Goal: Information Seeking & Learning: Check status

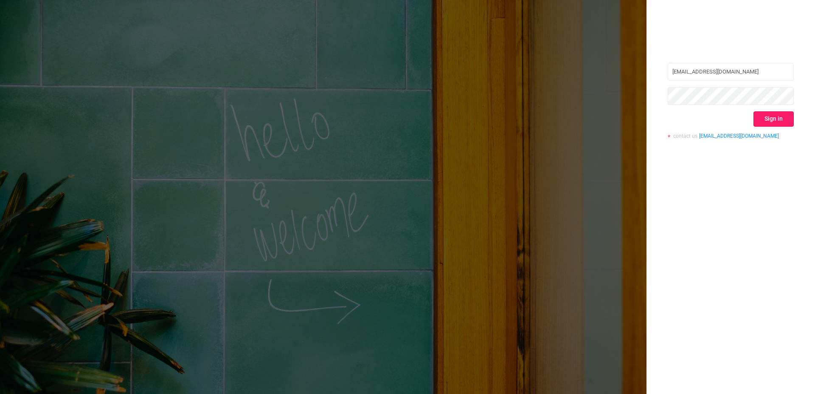
click at [773, 121] on button "Sign in" at bounding box center [774, 118] width 40 height 15
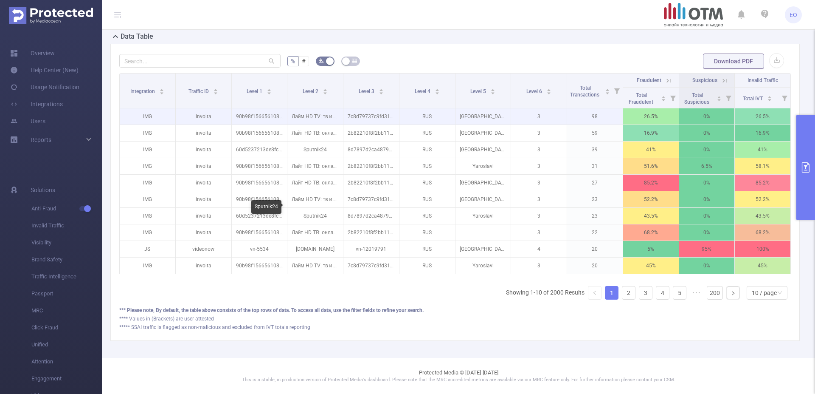
scroll to position [155, 0]
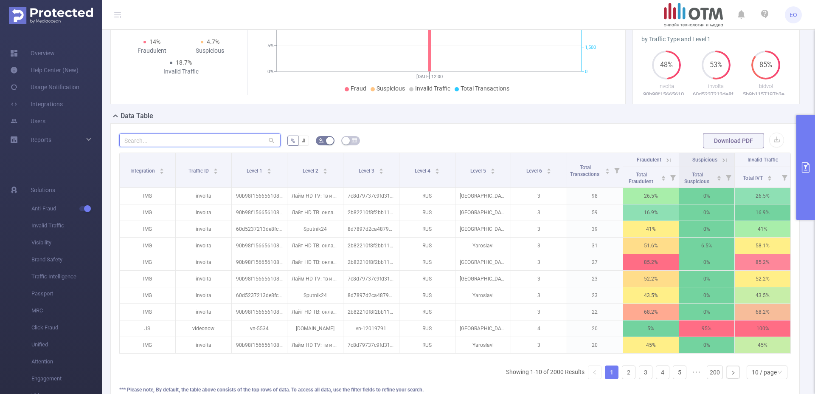
click at [221, 144] on input "text" at bounding box center [199, 140] width 161 height 14
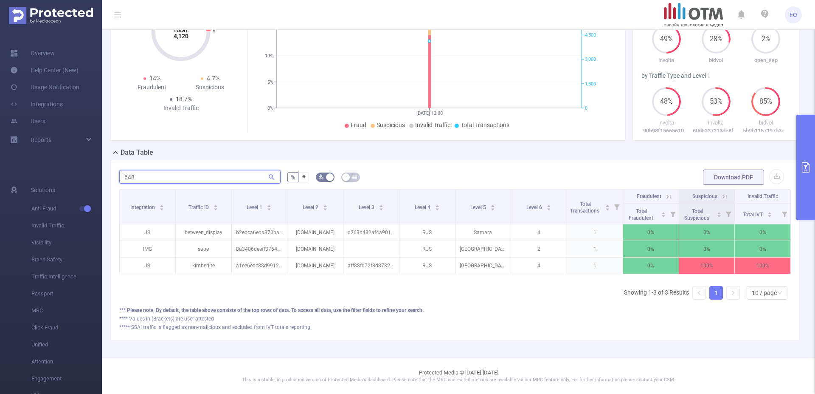
scroll to position [126, 0]
click at [467, 170] on form "648 % # Download PDF" at bounding box center [455, 177] width 672 height 17
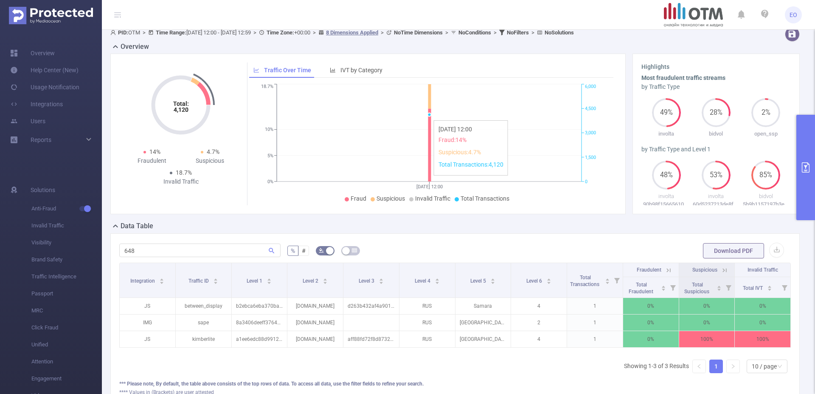
scroll to position [0, 0]
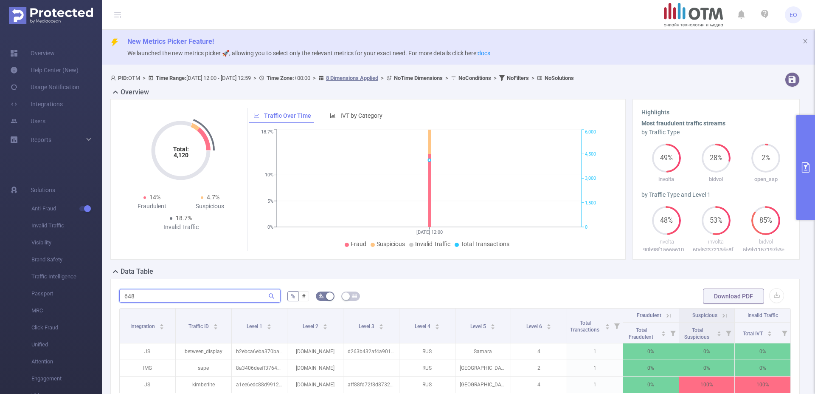
drag, startPoint x: 166, startPoint y: 298, endPoint x: 73, endPoint y: 295, distance: 93.9
click at [119, 295] on input "648" at bounding box center [199, 296] width 161 height 14
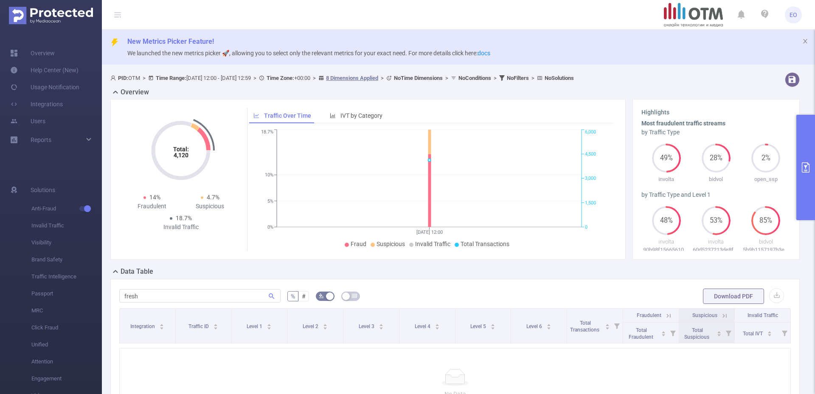
click at [410, 287] on div "fresh % # Download PDF Integration Traffic ID Level 1 Level 2 Level 3 Level 4 L…" at bounding box center [455, 366] width 690 height 175
click at [712, 79] on div "PID: OTM > Time Range: [DATE] 12:00 - [DATE] 12:59 > Time Zone: +00:00 > 8 Dime…" at bounding box center [426, 77] width 632 height 11
drag, startPoint x: 202, startPoint y: 298, endPoint x: 49, endPoint y: 297, distance: 152.9
click at [119, 297] on input "fresh" at bounding box center [199, 296] width 161 height 14
type input "щеь вшку"
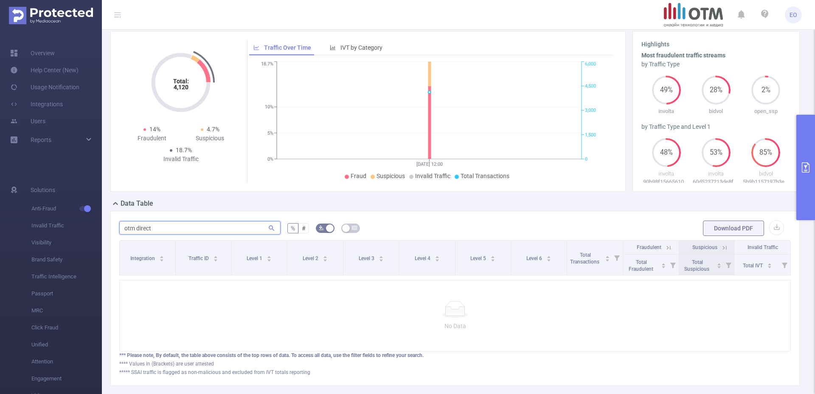
scroll to position [87, 0]
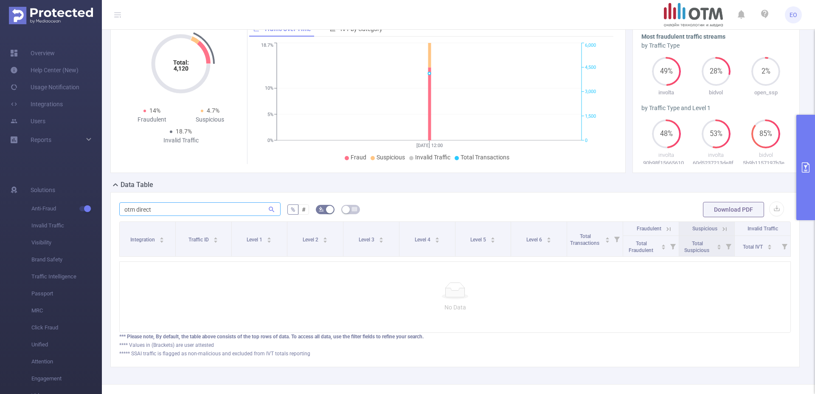
click at [273, 208] on icon at bounding box center [272, 210] width 8 height 8
click at [270, 207] on icon at bounding box center [272, 209] width 6 height 6
click at [270, 208] on icon at bounding box center [272, 210] width 8 height 8
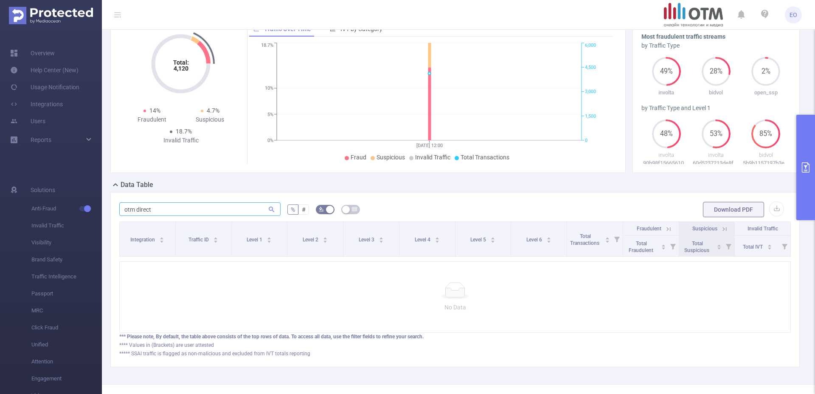
click at [270, 208] on icon at bounding box center [272, 210] width 8 height 8
click at [211, 212] on input "otm direct" at bounding box center [199, 209] width 161 height 14
click at [272, 208] on icon at bounding box center [272, 210] width 8 height 8
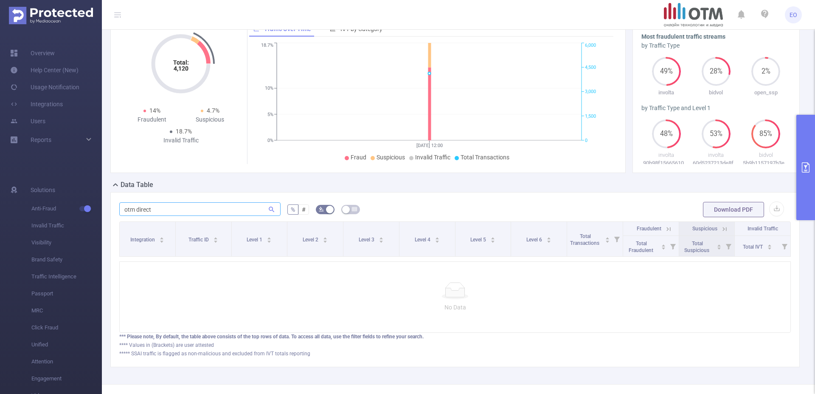
click at [270, 209] on icon at bounding box center [272, 210] width 8 height 8
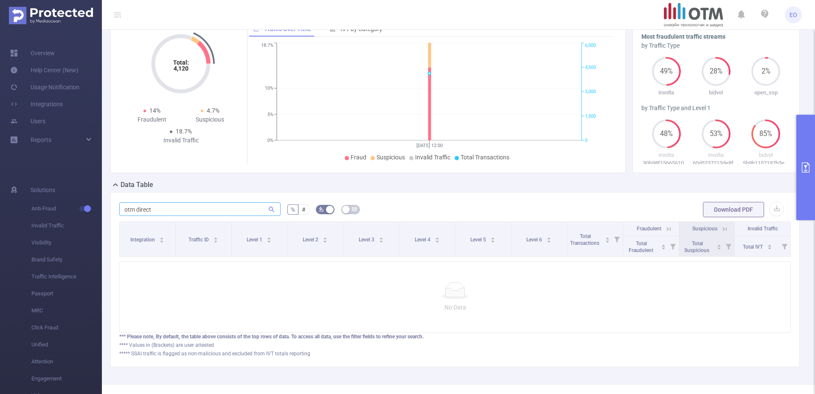
click at [270, 209] on icon at bounding box center [272, 210] width 8 height 8
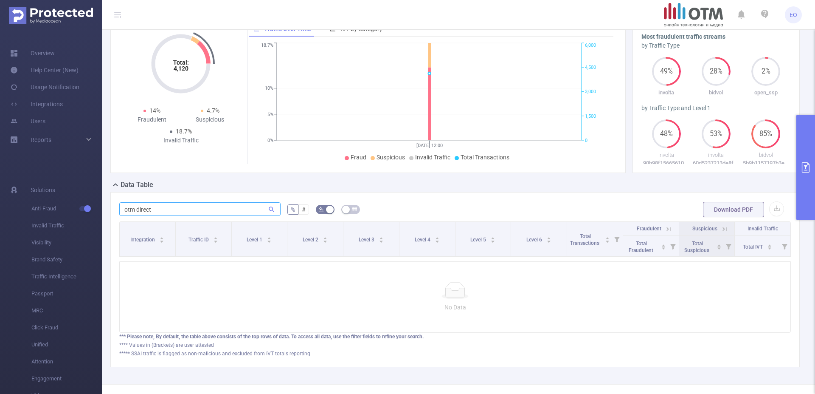
click at [270, 209] on icon at bounding box center [272, 210] width 8 height 8
click at [205, 209] on input "otm direct" at bounding box center [199, 209] width 161 height 14
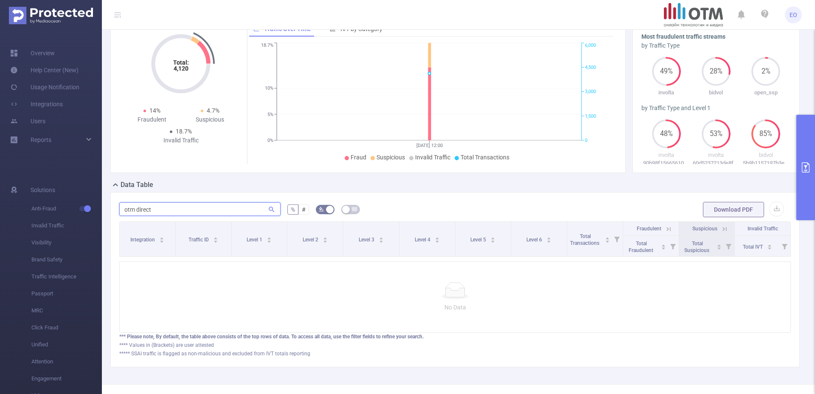
click at [190, 212] on input "otm direct" at bounding box center [199, 209] width 161 height 14
click at [269, 208] on icon at bounding box center [272, 209] width 6 height 6
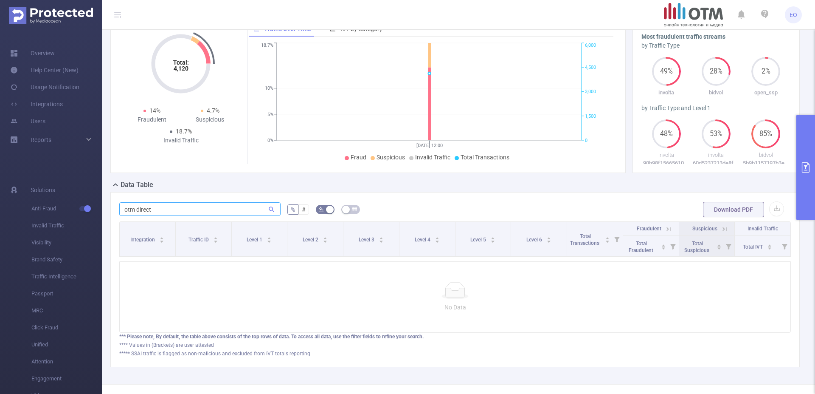
click at [269, 208] on icon at bounding box center [272, 209] width 6 height 6
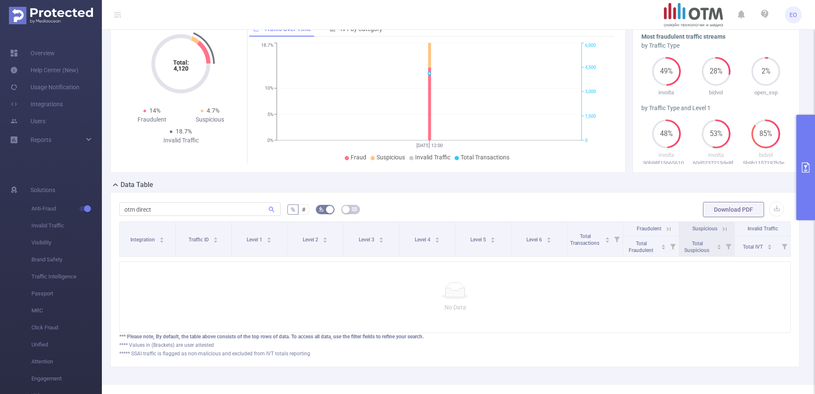
drag, startPoint x: 407, startPoint y: 210, endPoint x: 257, endPoint y: 220, distance: 149.8
click at [406, 211] on form "otm direct % # Download PDF" at bounding box center [455, 209] width 672 height 17
click at [208, 209] on input "otm direct" at bounding box center [199, 209] width 161 height 14
click at [269, 211] on icon at bounding box center [272, 210] width 8 height 8
click at [268, 208] on icon at bounding box center [272, 210] width 8 height 8
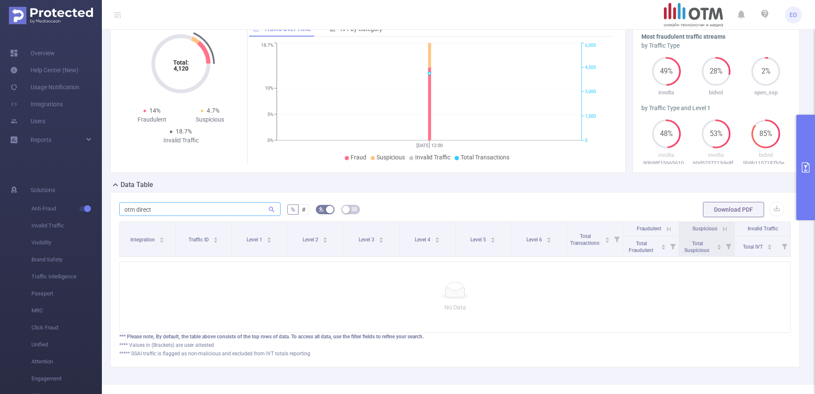
click at [268, 208] on icon at bounding box center [272, 210] width 8 height 8
click at [268, 209] on icon at bounding box center [272, 210] width 8 height 8
click at [270, 209] on icon at bounding box center [272, 210] width 8 height 8
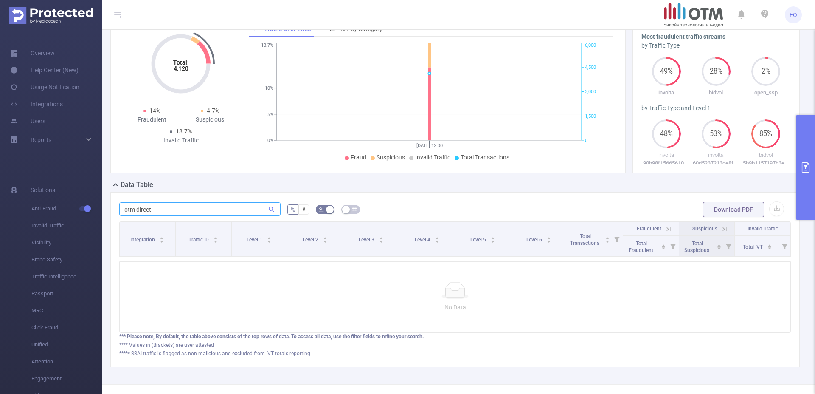
click at [269, 209] on icon at bounding box center [272, 210] width 8 height 8
click at [229, 210] on input "otm direct" at bounding box center [199, 209] width 161 height 14
click at [135, 209] on input "otm direct" at bounding box center [199, 209] width 161 height 14
type input "otm-direct-tag"
click at [271, 211] on icon at bounding box center [272, 210] width 8 height 8
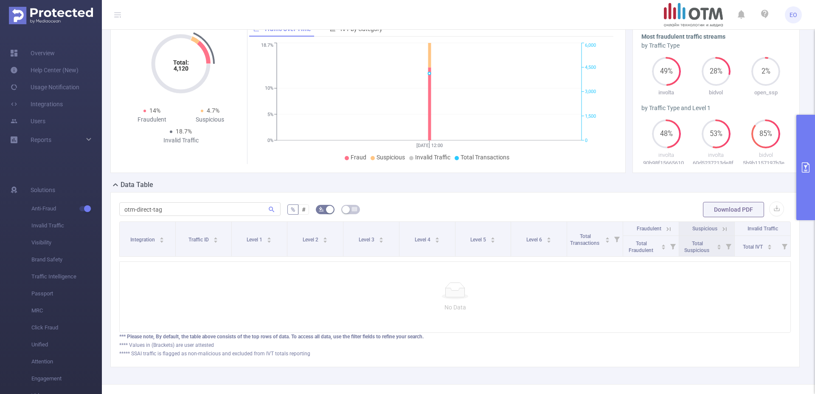
click at [260, 288] on div "No Data" at bounding box center [455, 296] width 672 height 71
drag, startPoint x: 188, startPoint y: 209, endPoint x: 62, endPoint y: 201, distance: 126.4
click at [119, 202] on input "otm-direct-tag" at bounding box center [199, 209] width 161 height 14
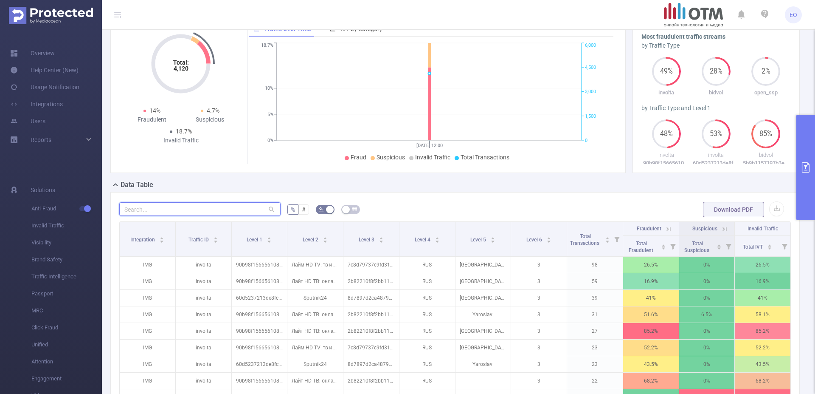
scroll to position [0, 0]
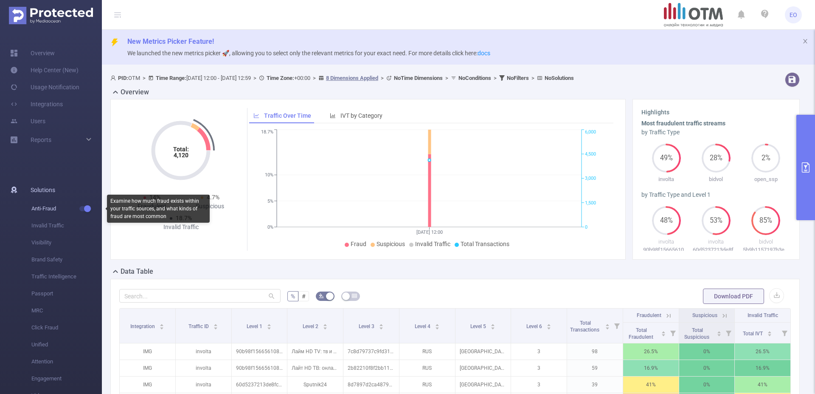
click at [85, 209] on button "button" at bounding box center [85, 208] width 12 height 5
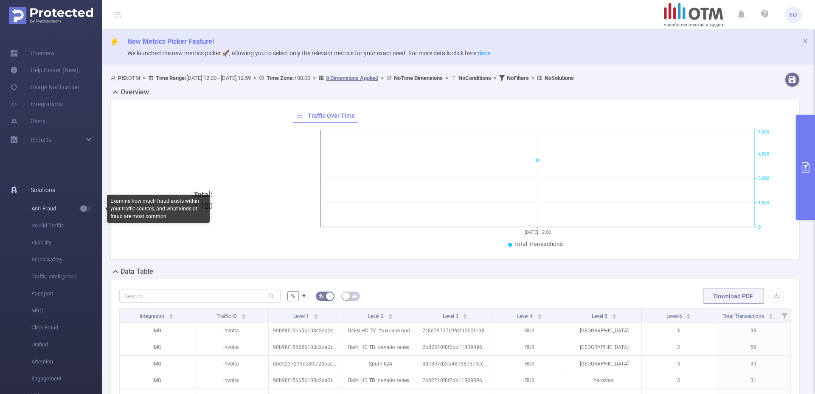
click at [85, 209] on button "button" at bounding box center [85, 208] width 12 height 5
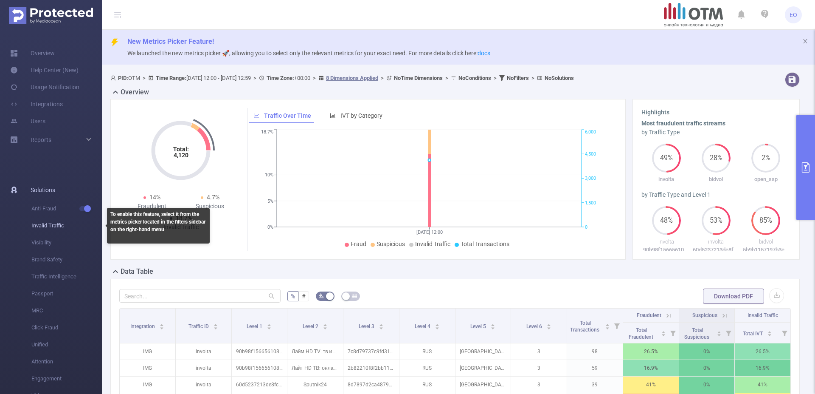
click at [64, 227] on span "Invalid Traffic" at bounding box center [66, 225] width 71 height 17
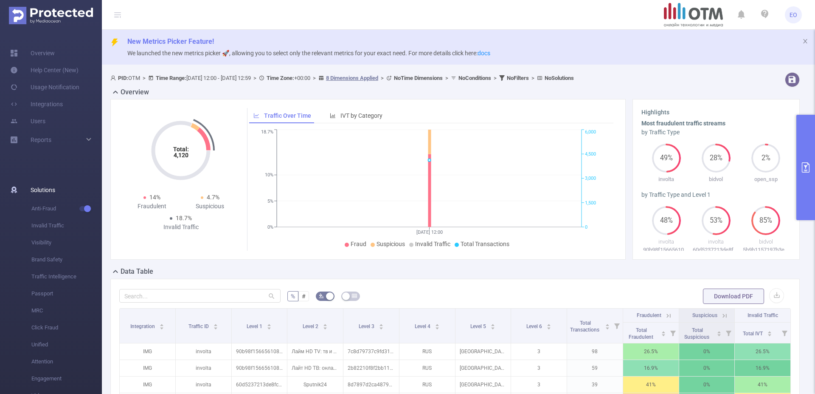
click at [48, 189] on span "Solutions" at bounding box center [43, 189] width 25 height 17
click at [807, 167] on icon "primary" at bounding box center [806, 167] width 10 height 10
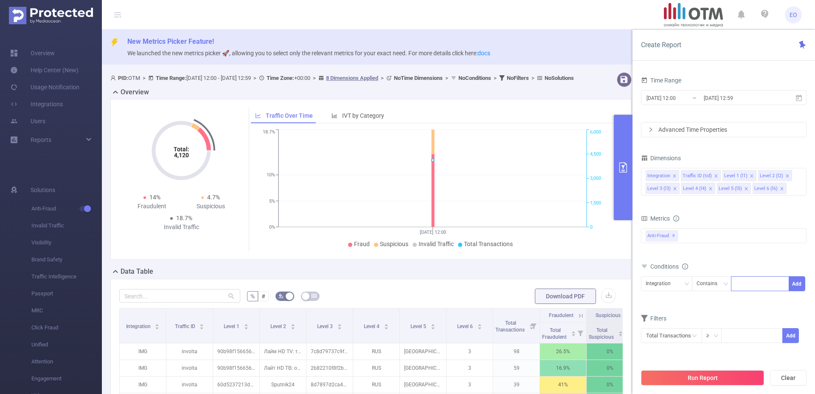
click at [753, 284] on div at bounding box center [760, 284] width 49 height 14
type input "otm-direct"
click at [769, 282] on icon "icon: close" at bounding box center [768, 284] width 4 height 4
click at [265, 278] on div "Data Table" at bounding box center [374, 272] width 528 height 12
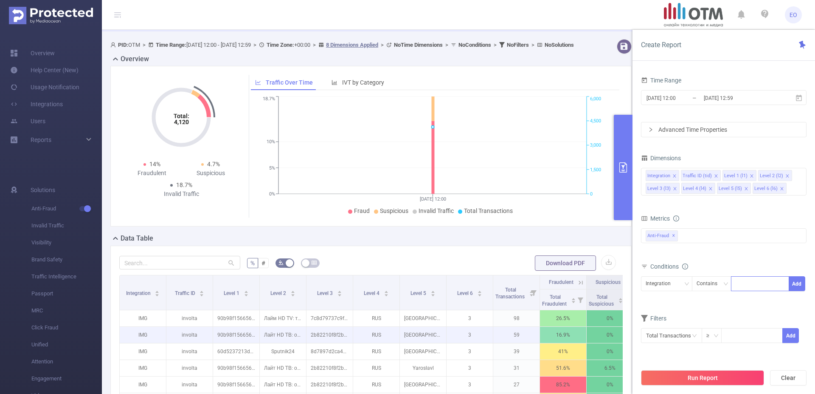
scroll to position [87, 0]
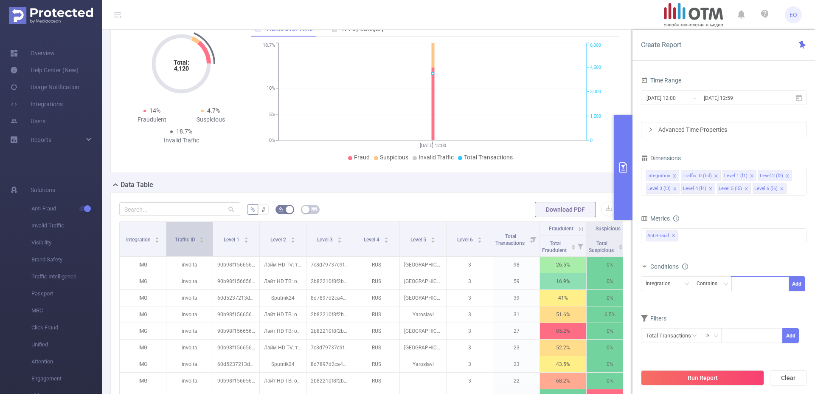
click at [195, 243] on span "Traffic ID" at bounding box center [186, 240] width 22 height 6
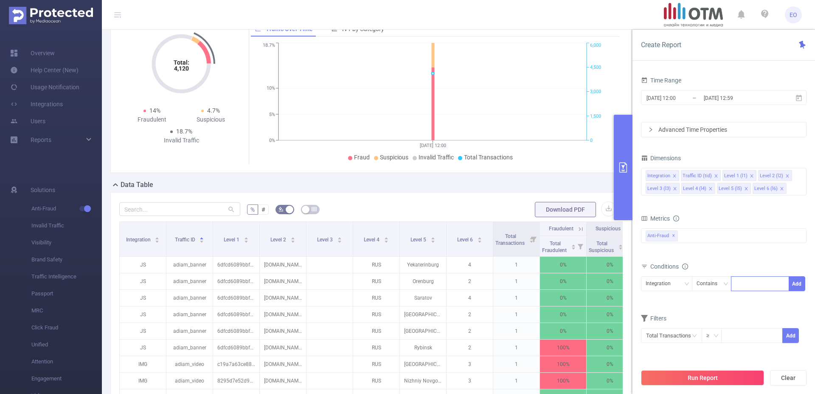
scroll to position [250, 0]
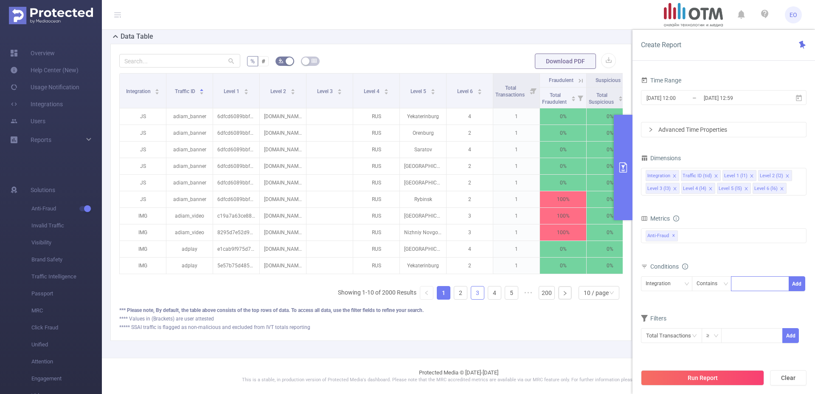
click at [472, 295] on link "3" at bounding box center [477, 292] width 13 height 13
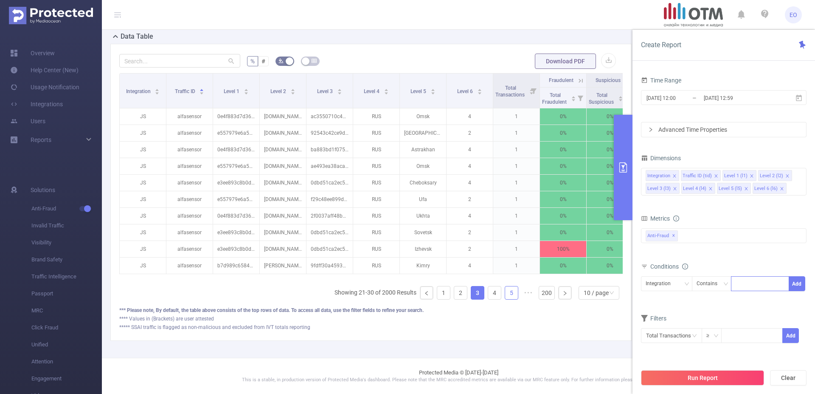
click at [509, 294] on link "5" at bounding box center [511, 292] width 13 height 13
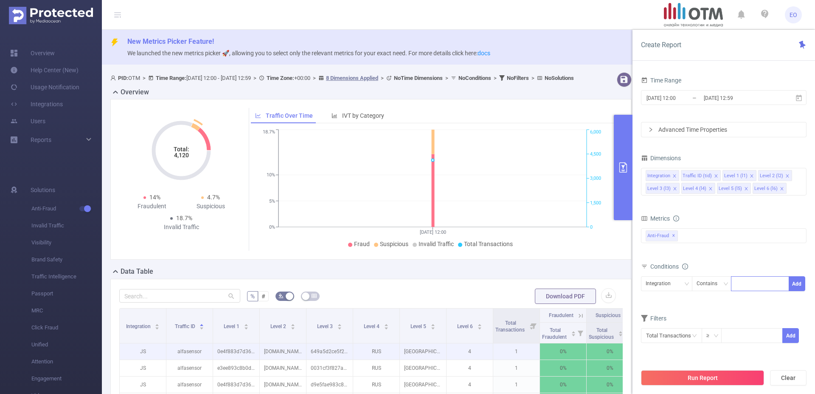
scroll to position [173, 0]
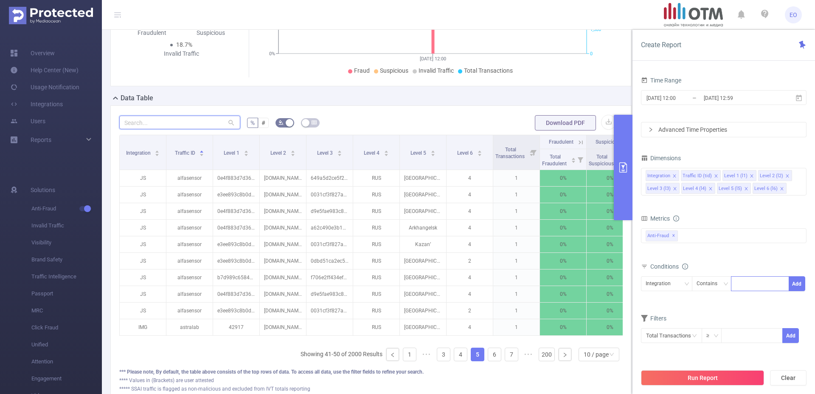
click at [186, 129] on input "text" at bounding box center [179, 123] width 121 height 14
type input "otm"
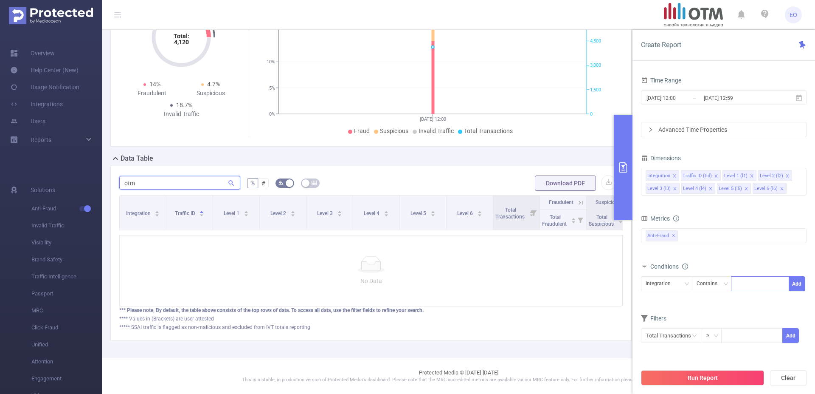
scroll to position [128, 0]
drag, startPoint x: 164, startPoint y: 173, endPoint x: 0, endPoint y: 169, distance: 164.4
click at [119, 176] on input "otm" at bounding box center [179, 183] width 121 height 14
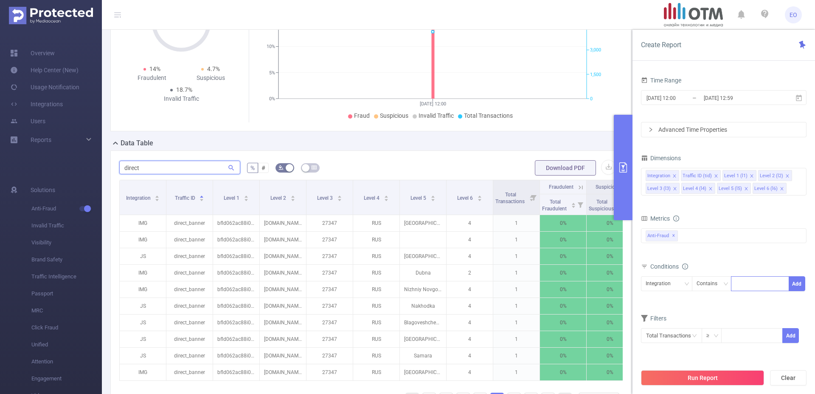
scroll to position [250, 0]
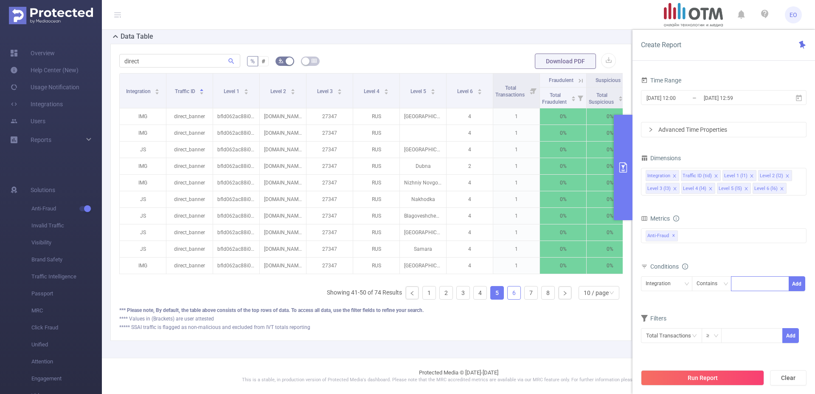
click at [509, 288] on link "6" at bounding box center [514, 292] width 13 height 13
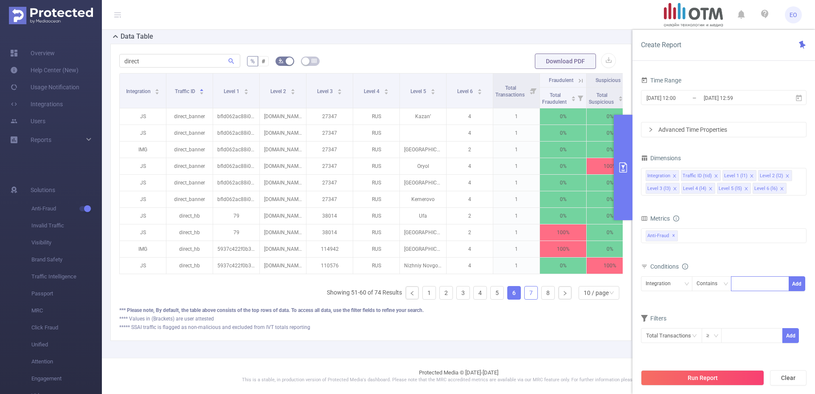
click at [525, 293] on link "7" at bounding box center [531, 292] width 13 height 13
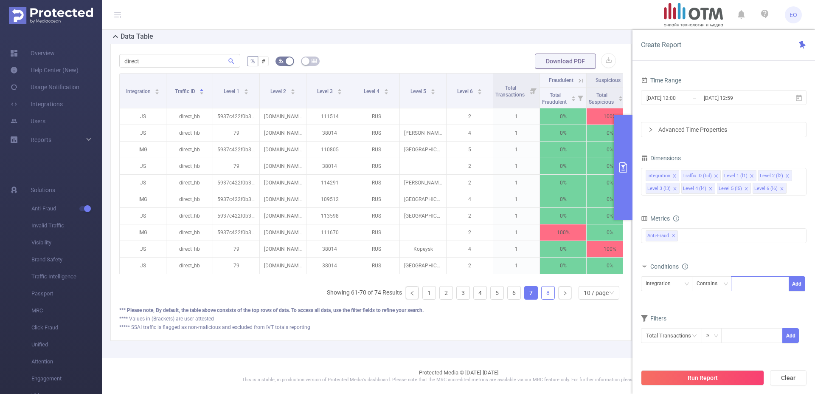
click at [542, 294] on link "8" at bounding box center [548, 292] width 13 height 13
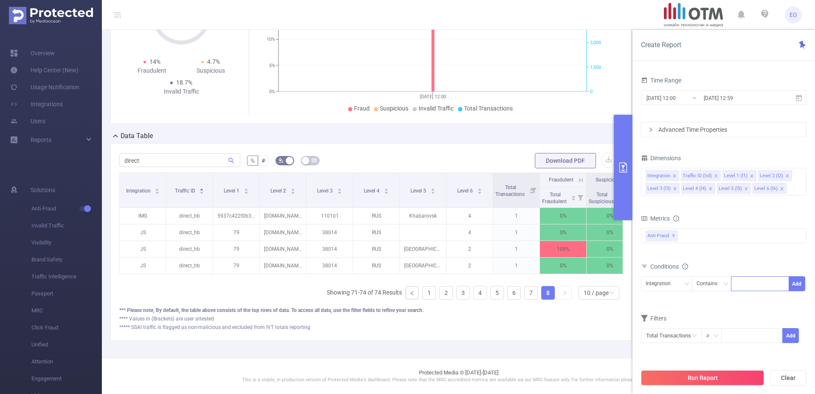
scroll to position [151, 0]
click at [563, 294] on icon "icon: right" at bounding box center [565, 292] width 5 height 5
click at [465, 291] on ul "Showing 71-74 of 74 Results 1 2 3 4 5 6 7 8 10 / page" at bounding box center [475, 293] width 296 height 14
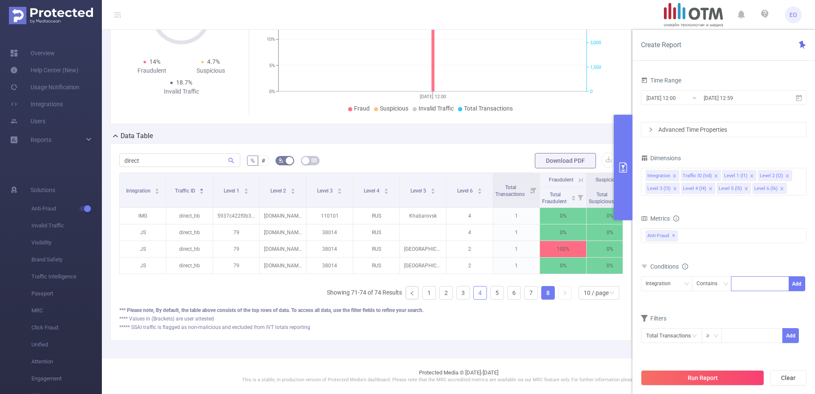
click at [474, 294] on link "4" at bounding box center [480, 292] width 13 height 13
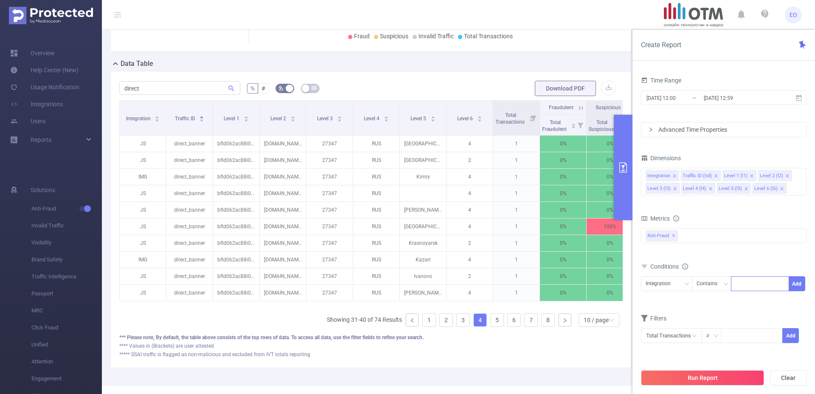
scroll to position [237, 0]
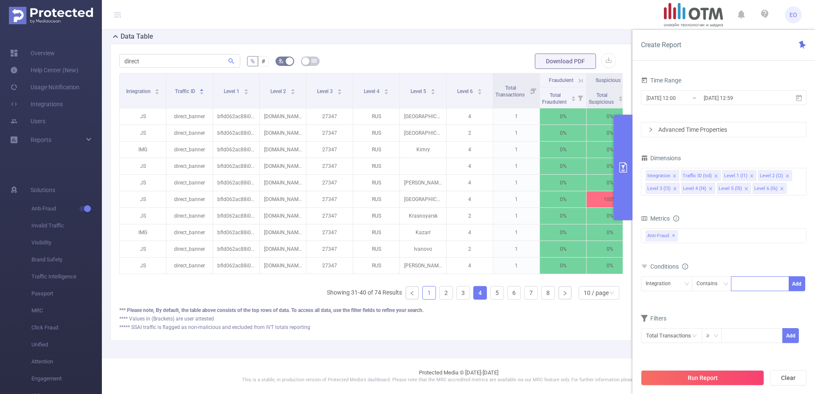
click at [423, 299] on link "1" at bounding box center [429, 292] width 13 height 13
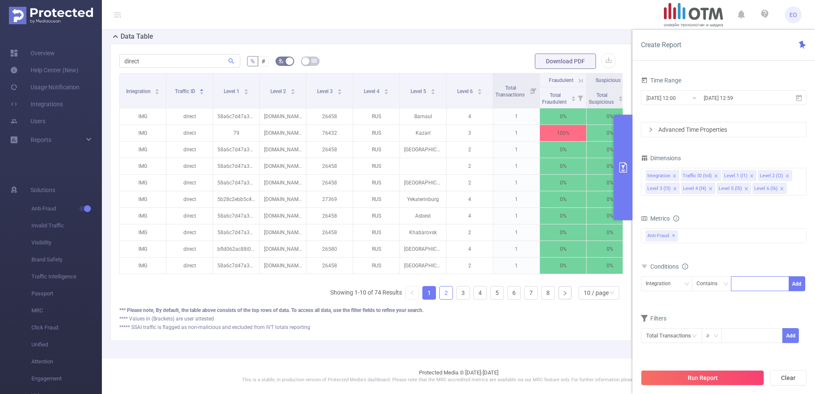
click at [443, 299] on link "2" at bounding box center [446, 292] width 13 height 13
click at [423, 299] on link "1" at bounding box center [429, 292] width 13 height 13
drag, startPoint x: 185, startPoint y: 59, endPoint x: 181, endPoint y: 62, distance: 5.4
click at [185, 59] on div "direct" at bounding box center [179, 61] width 121 height 17
drag, startPoint x: 180, startPoint y: 69, endPoint x: 70, endPoint y: 63, distance: 109.8
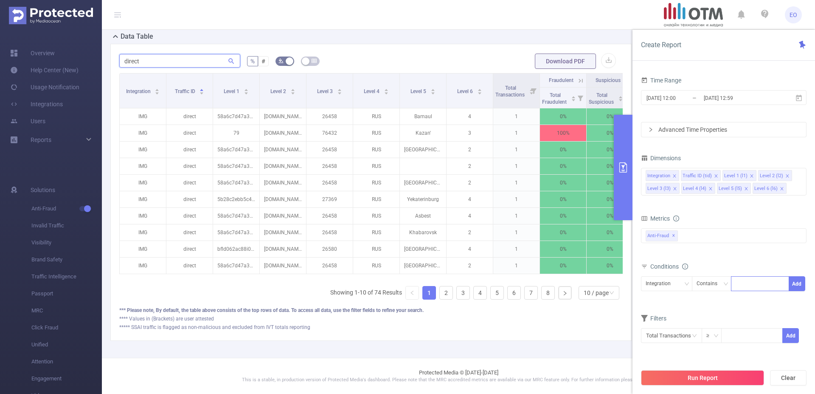
click at [119, 63] on input "direct" at bounding box center [179, 61] width 121 height 14
paste input "58a6c7d47a379fc852fa447f"
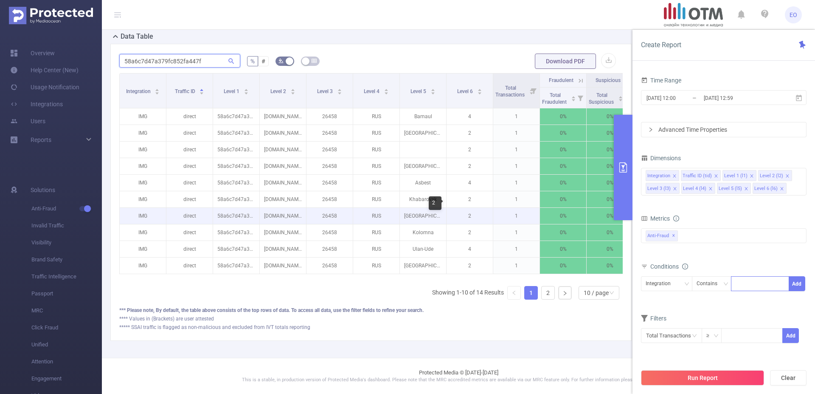
scroll to position [250, 0]
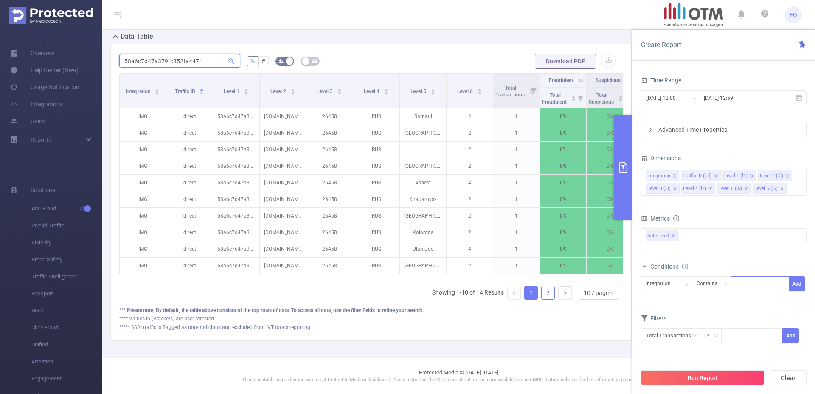
type input "58a6c7d47a379fc852fa447f"
click at [542, 294] on link "2" at bounding box center [548, 292] width 13 height 13
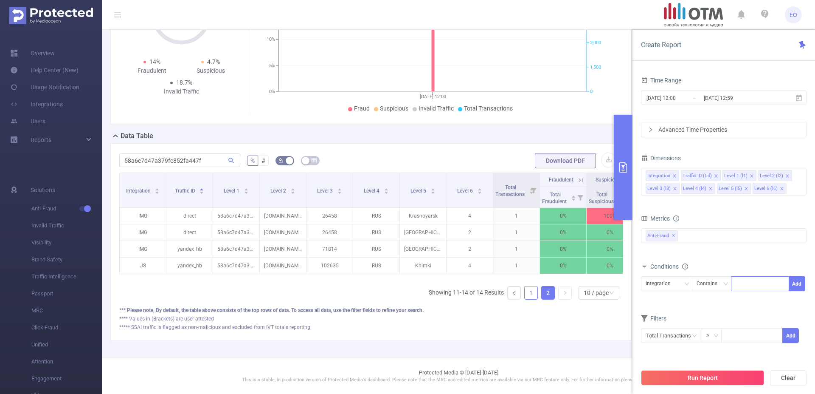
click at [525, 293] on link "1" at bounding box center [531, 292] width 13 height 13
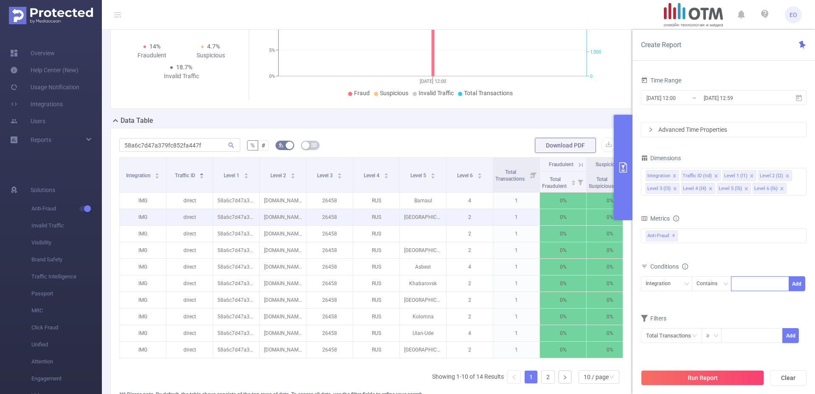
scroll to position [194, 0]
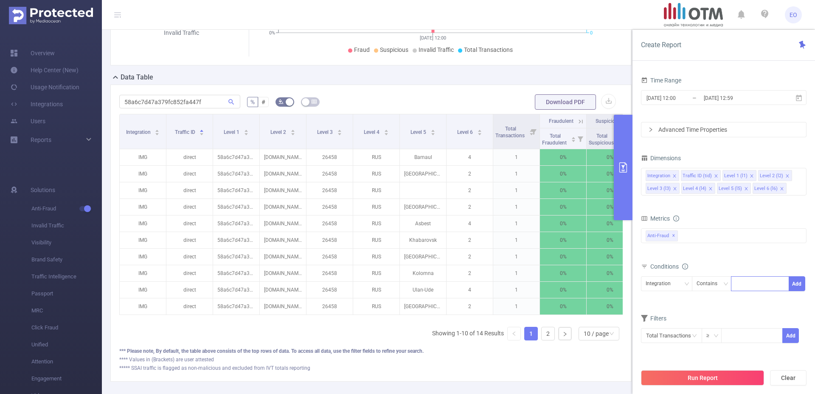
click at [191, 346] on div "Integration Traffic ID Level 1 Level 2 Level 3 Level 4 Level 5 Level 6 Total Tr…" at bounding box center [371, 230] width 504 height 233
drag, startPoint x: 205, startPoint y: 109, endPoint x: 77, endPoint y: 115, distance: 128.0
click at [119, 108] on input "58a6c7d47a379fc852fa447f" at bounding box center [179, 102] width 121 height 14
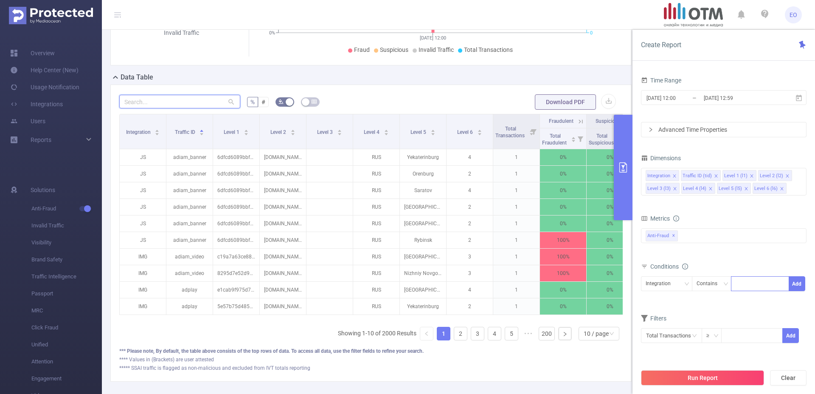
click at [168, 108] on input "text" at bounding box center [179, 102] width 121 height 14
click at [186, 108] on input "text" at bounding box center [179, 102] width 121 height 14
paste input "58a6c7d47a379fc852fa447f"
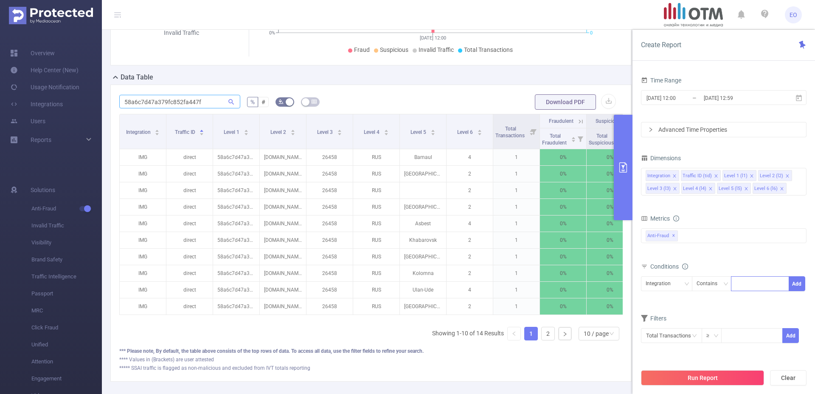
click at [231, 104] on icon at bounding box center [232, 102] width 6 height 6
click at [209, 108] on input "58a6c7d47a379fc852fa447f" at bounding box center [179, 102] width 121 height 14
drag, startPoint x: 209, startPoint y: 109, endPoint x: 187, endPoint y: 107, distance: 22.2
click at [186, 107] on input "58a6c7d47a379fc852fa447f" at bounding box center [179, 102] width 121 height 14
click at [195, 108] on input "58a6c7d47a379fc852fa447f" at bounding box center [179, 102] width 121 height 14
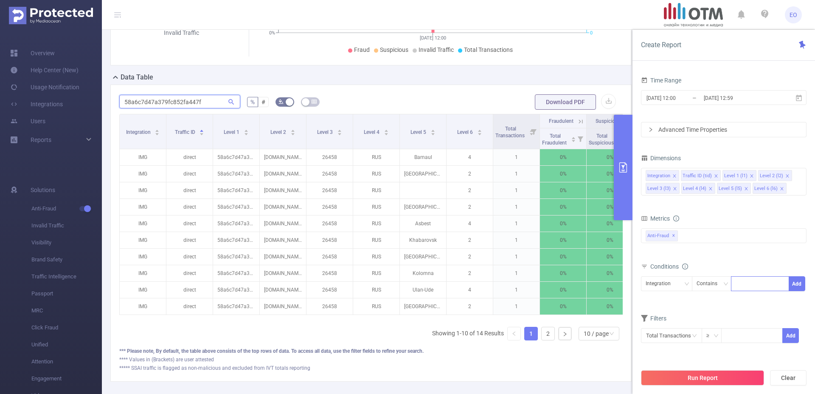
click at [214, 108] on input "58a6c7d47a379fc852fa447f" at bounding box center [179, 102] width 121 height 14
type input "58a6c7d47a37"
click at [227, 345] on div "Integration Traffic ID Level 1 Level 2 Level 3 Level 4 Level 5 Level 6 Total Tr…" at bounding box center [371, 230] width 504 height 233
